Goal: Task Accomplishment & Management: Manage account settings

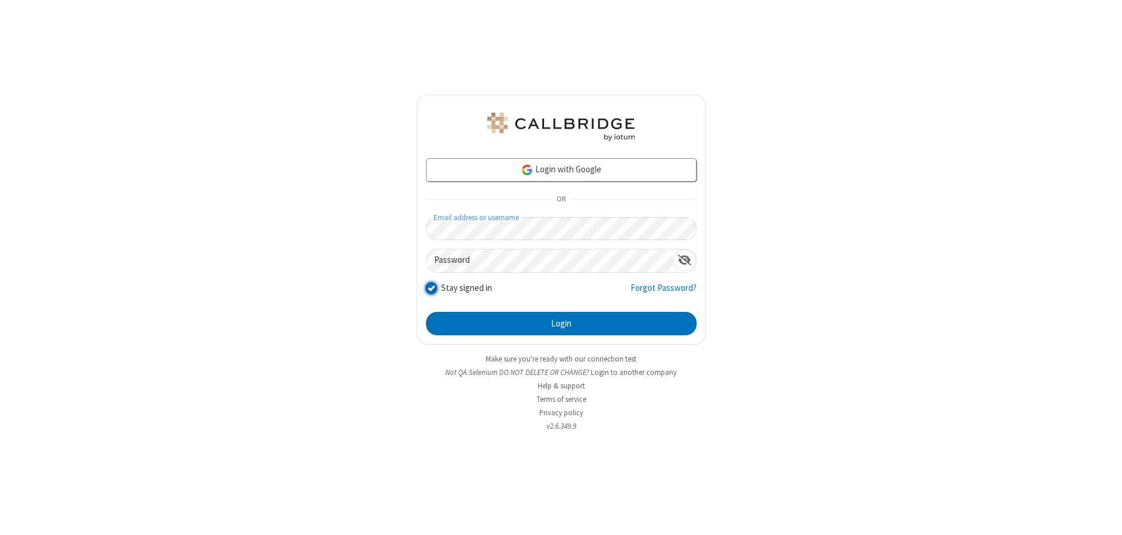
click at [431, 287] on input "Stay signed in" at bounding box center [431, 288] width 11 height 12
checkbox input "false"
click at [561, 324] on button "Login" at bounding box center [561, 323] width 271 height 23
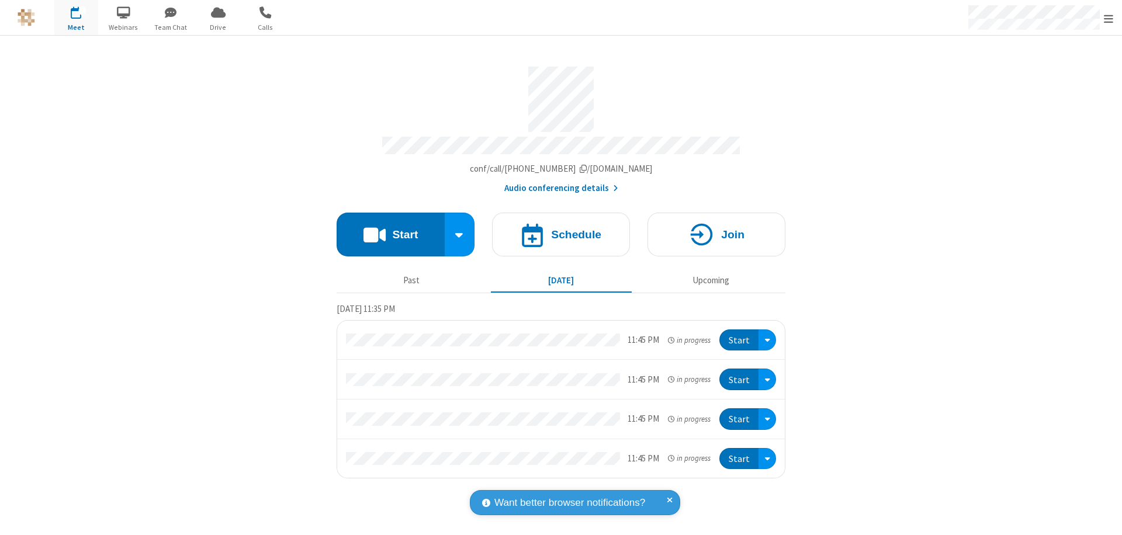
click at [1108, 18] on span "Open menu" at bounding box center [1108, 19] width 9 height 12
